Goal: Information Seeking & Learning: Check status

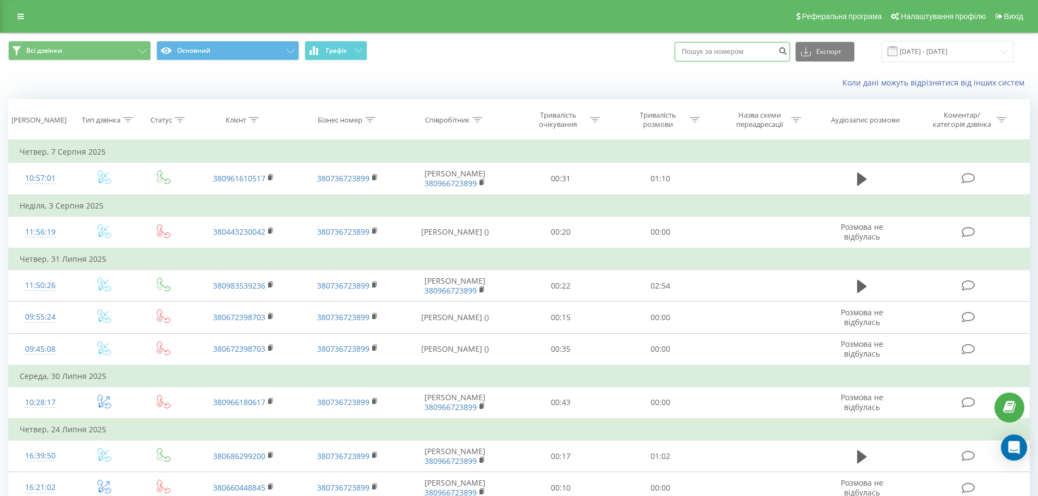
click at [715, 50] on input at bounding box center [733, 52] width 116 height 20
paste input "380969353652"
type input "380969353652"
click at [787, 51] on icon "submit" at bounding box center [782, 49] width 9 height 7
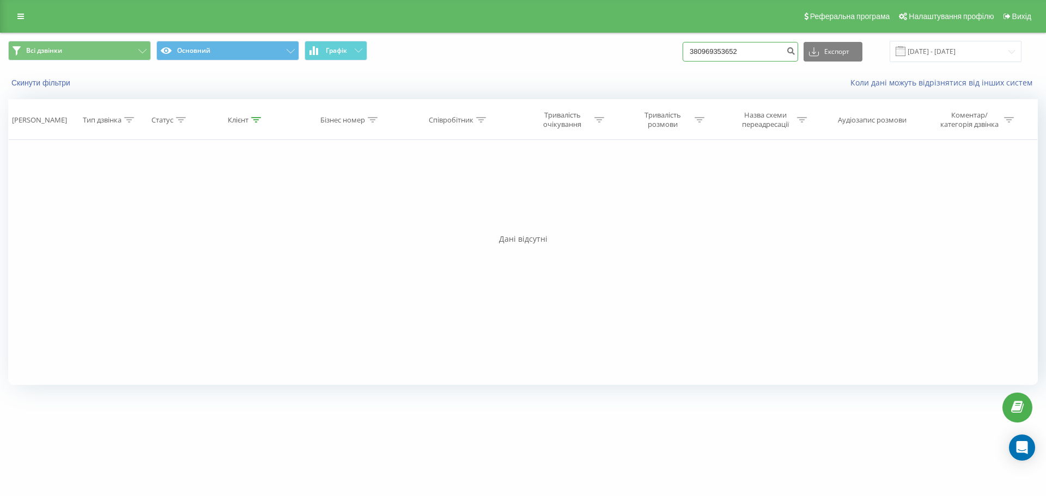
click at [756, 50] on input "380969353652" at bounding box center [741, 52] width 116 height 20
type input "3"
click at [795, 52] on icon "submit" at bounding box center [790, 49] width 9 height 7
click at [795, 49] on icon "submit" at bounding box center [790, 49] width 9 height 7
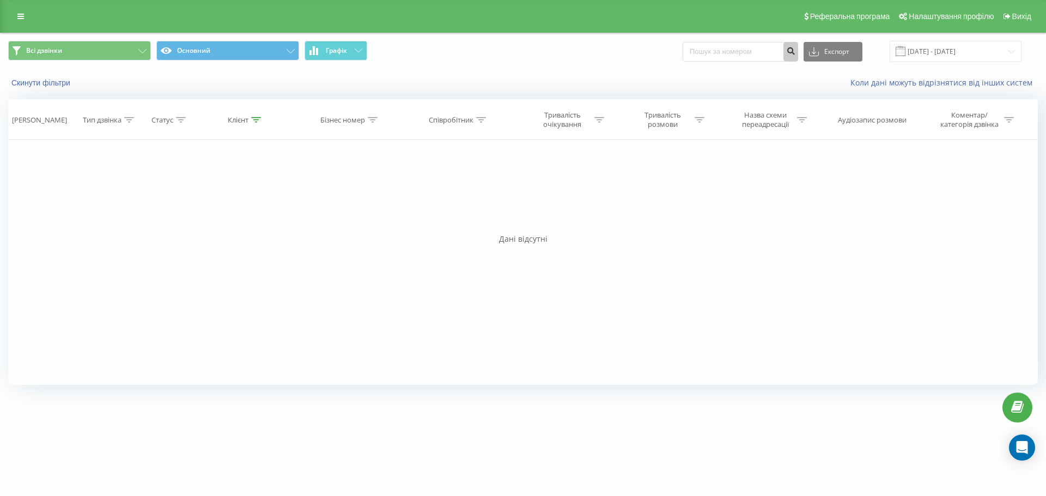
click at [795, 49] on icon "submit" at bounding box center [790, 49] width 9 height 7
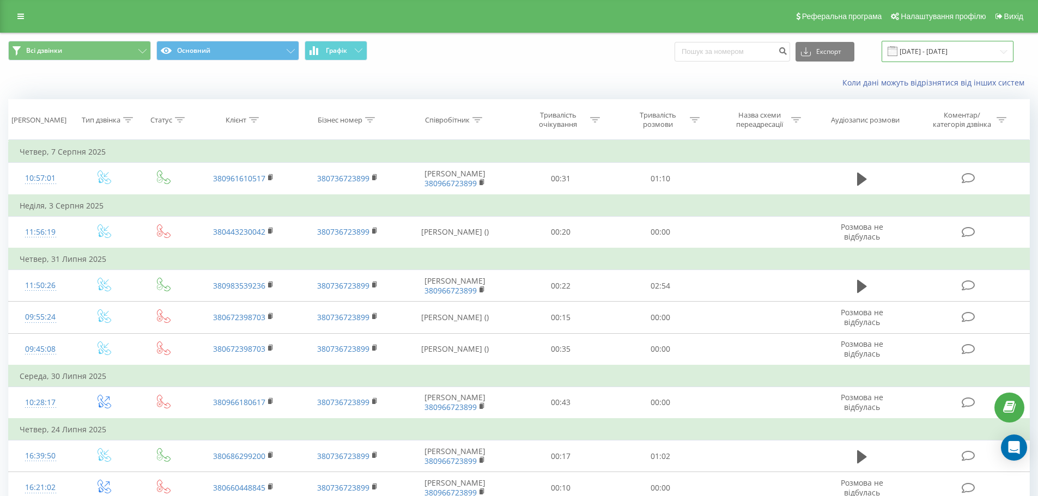
click at [1006, 50] on input "[DATE] - [DATE]" at bounding box center [948, 51] width 132 height 21
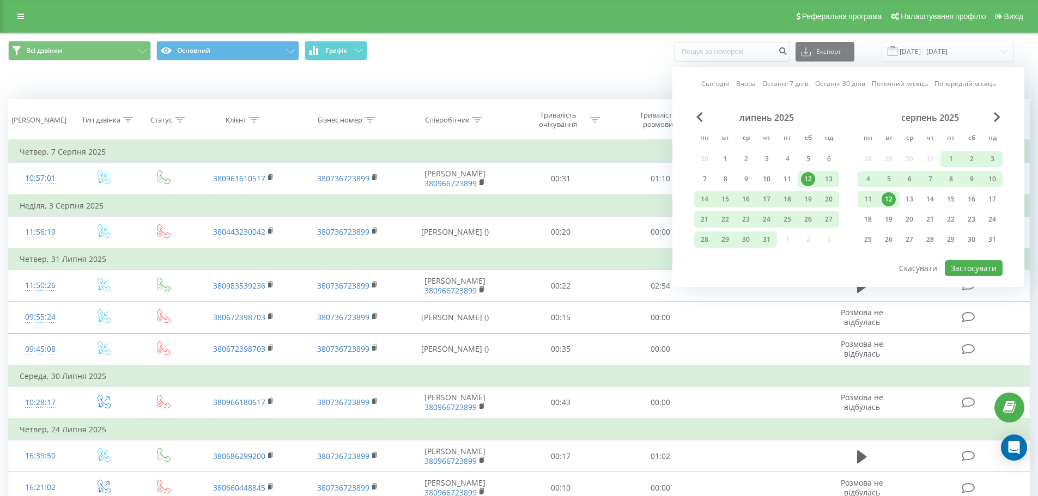
click at [714, 81] on link "Сьогодні" at bounding box center [715, 83] width 28 height 10
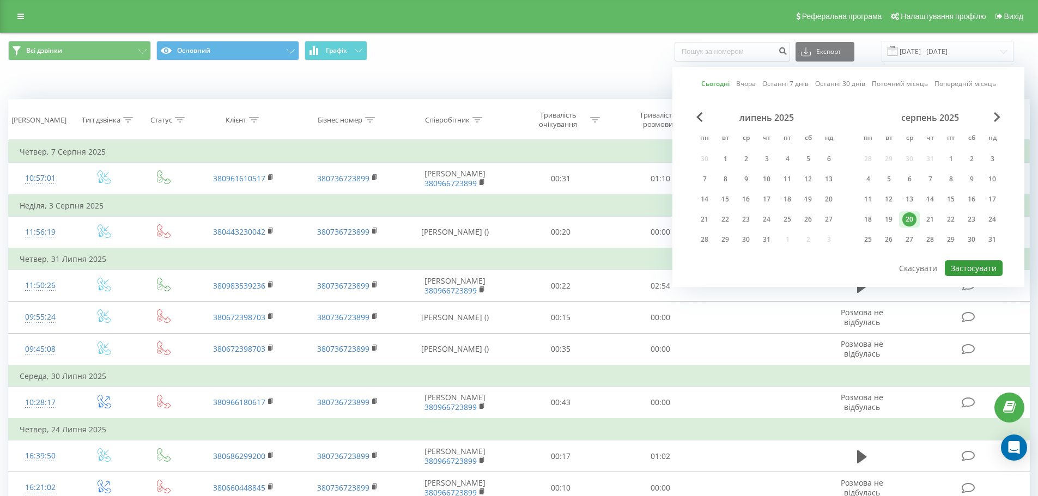
click at [974, 270] on button "Застосувати" at bounding box center [974, 268] width 58 height 16
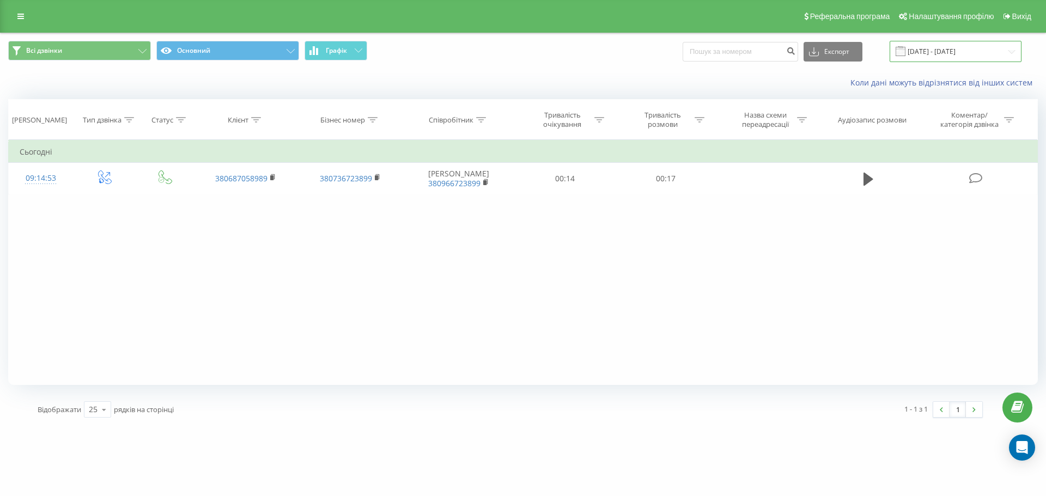
click at [941, 46] on input "[DATE] - [DATE]" at bounding box center [956, 51] width 132 height 21
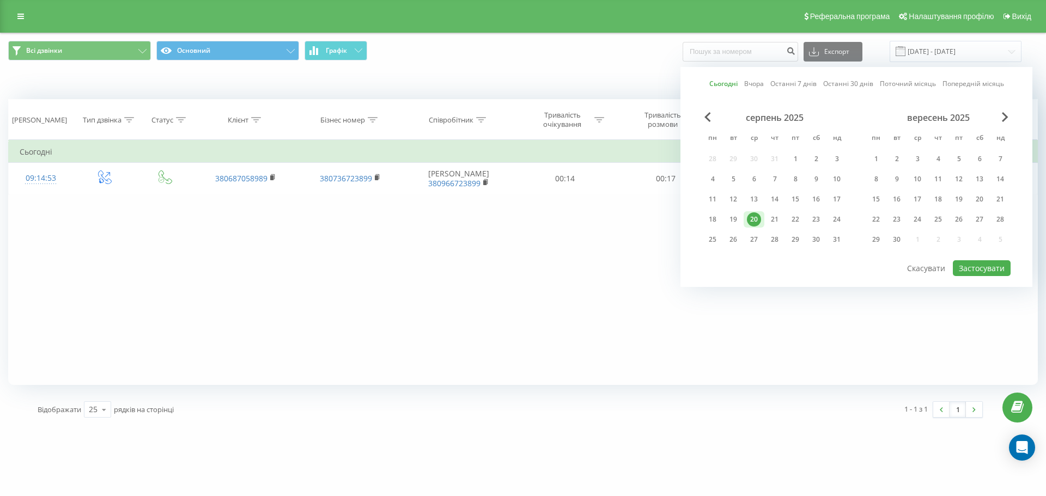
click at [758, 86] on link "Вчора" at bounding box center [754, 83] width 20 height 10
click at [991, 270] on button "Застосувати" at bounding box center [982, 268] width 58 height 16
type input "[DATE] - [DATE]"
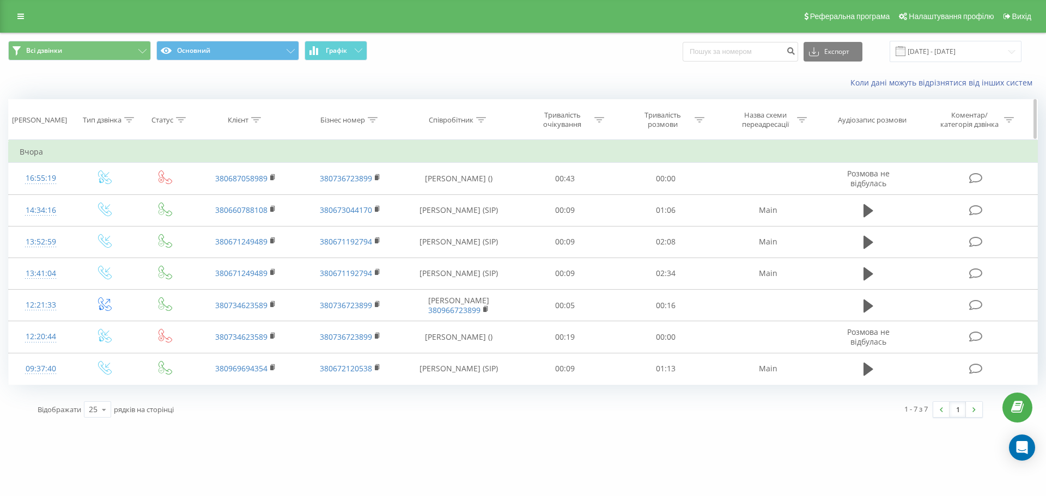
click at [120, 120] on div "Тип дзвінка" at bounding box center [102, 120] width 39 height 9
click at [133, 118] on icon at bounding box center [129, 119] width 10 height 5
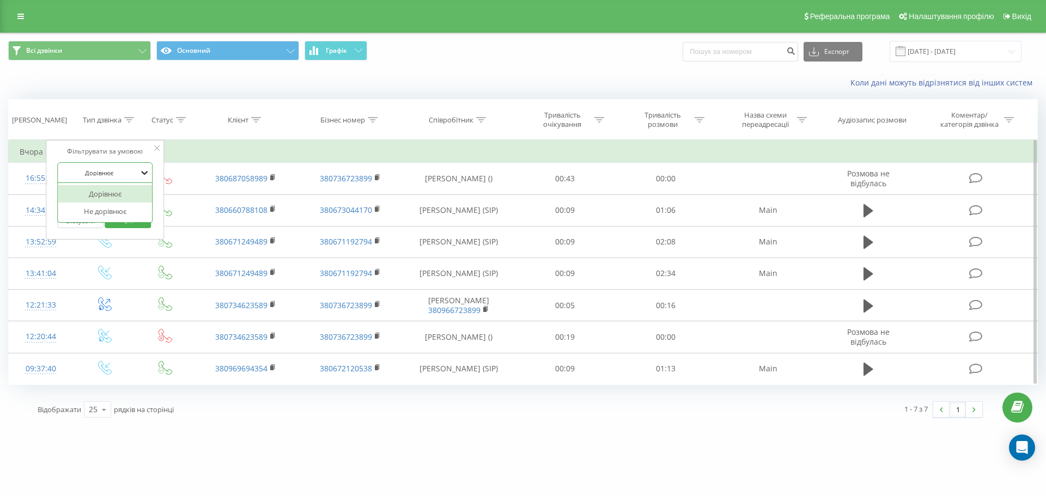
click at [144, 172] on icon at bounding box center [144, 172] width 11 height 11
click at [229, 112] on th "Клієнт" at bounding box center [245, 120] width 105 height 40
click at [157, 145] on div at bounding box center [156, 148] width 5 height 11
